Goal: Task Accomplishment & Management: Manage account settings

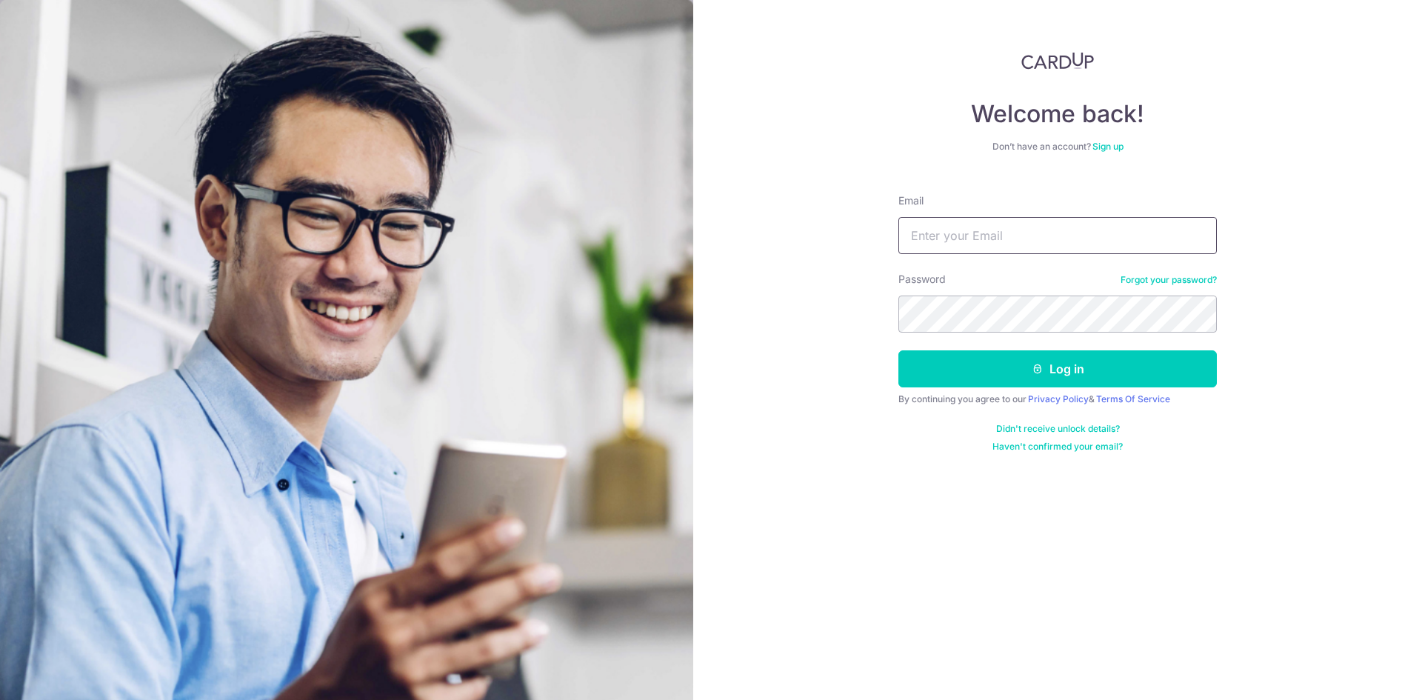
click at [1013, 247] on input "Email" at bounding box center [1057, 235] width 318 height 37
type input "[PERSON_NAME][EMAIL_ADDRESS][DOMAIN_NAME]"
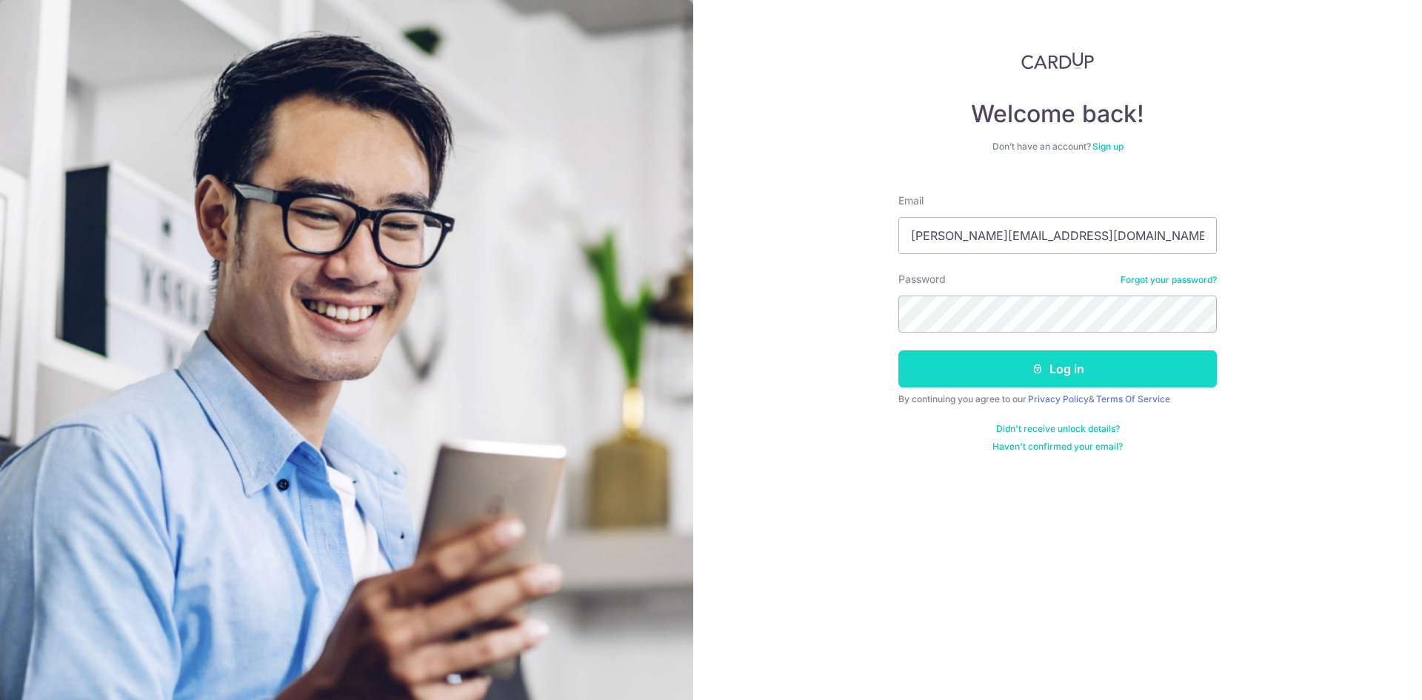
click at [963, 356] on button "Log in" at bounding box center [1057, 368] width 318 height 37
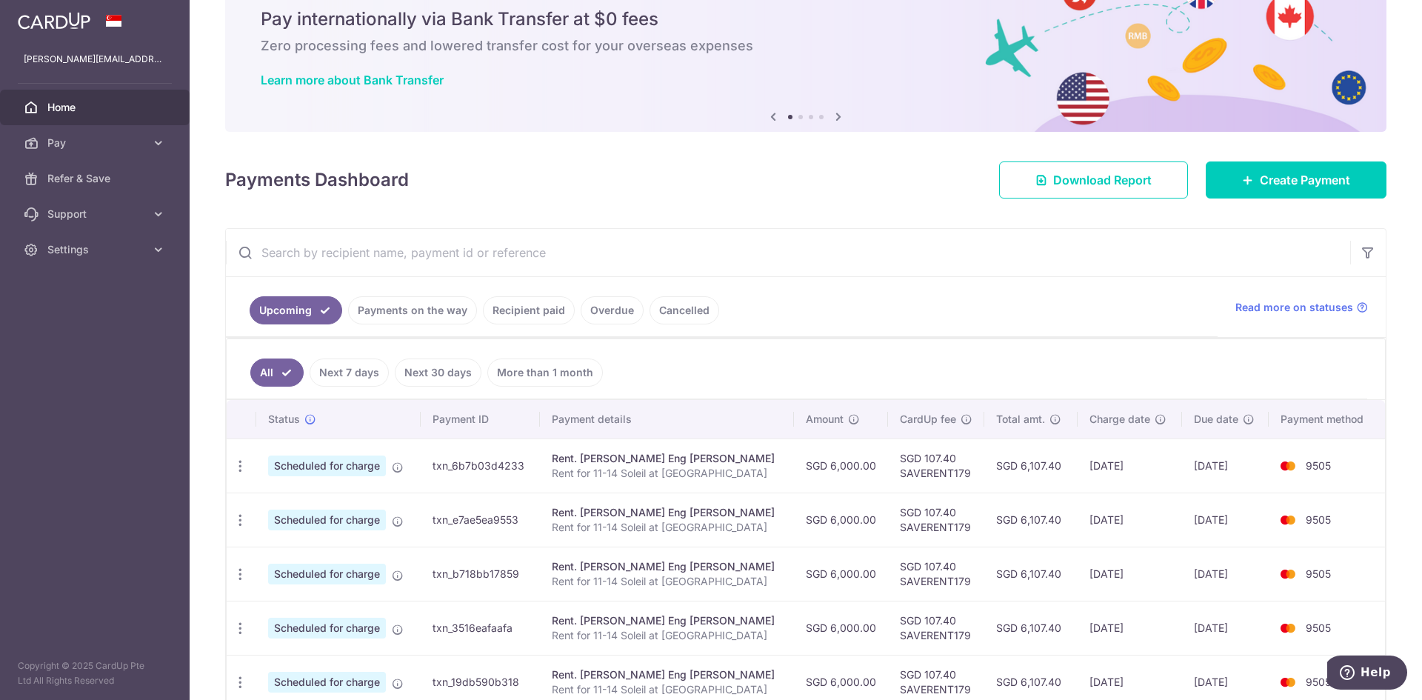
scroll to position [143, 0]
